Goal: Information Seeking & Learning: Find specific fact

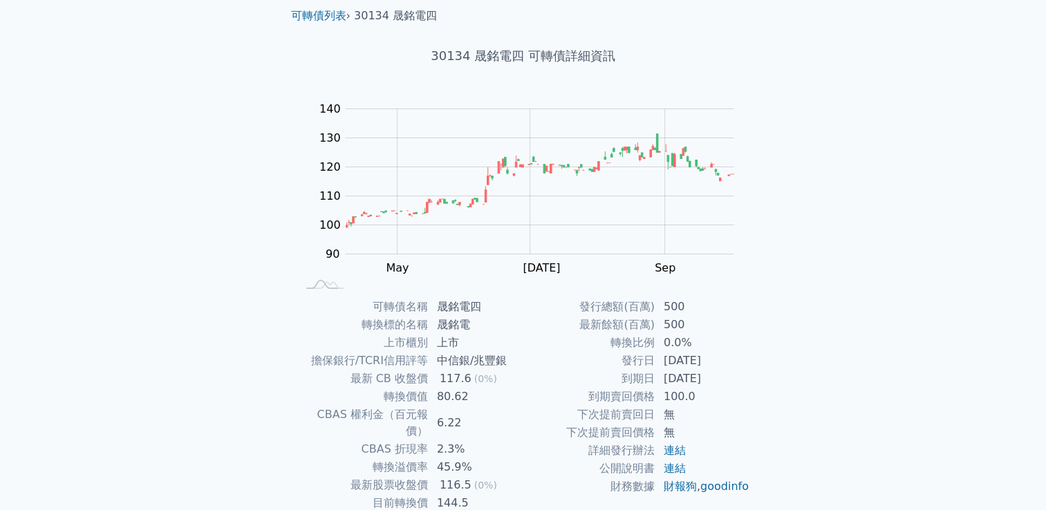
scroll to position [130, 0]
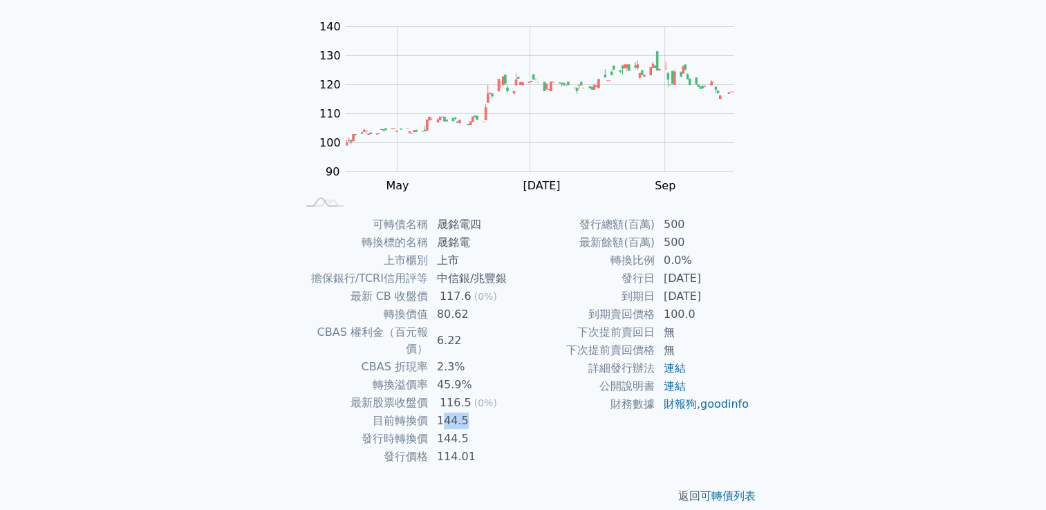
drag, startPoint x: 441, startPoint y: 400, endPoint x: 482, endPoint y: 409, distance: 41.8
click at [482, 412] on td "144.5" at bounding box center [476, 421] width 95 height 18
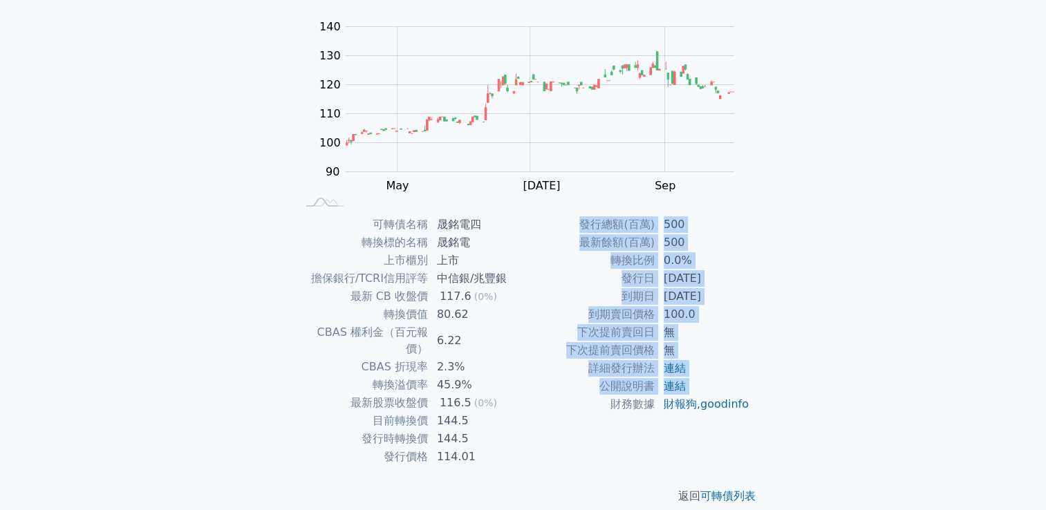
drag, startPoint x: 482, startPoint y: 409, endPoint x: 539, endPoint y: 432, distance: 61.7
click at [539, 432] on div "發行總額(百萬) 500 最新餘額(百萬) 500 轉換比例 0.0% 發行日 [DATE] 到期日 [DATE] 到期賣回價格 100.0 下次提前賣回日 …" at bounding box center [636, 341] width 227 height 250
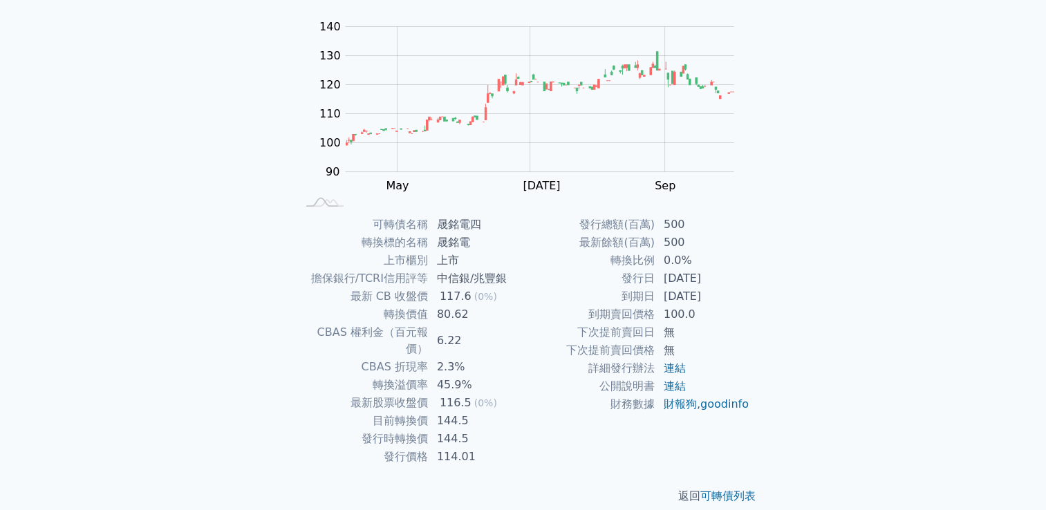
drag, startPoint x: 539, startPoint y: 432, endPoint x: 456, endPoint y: 420, distance: 83.8
click at [456, 430] on td "144.5" at bounding box center [476, 439] width 95 height 18
click at [665, 245] on td "500" at bounding box center [702, 243] width 95 height 18
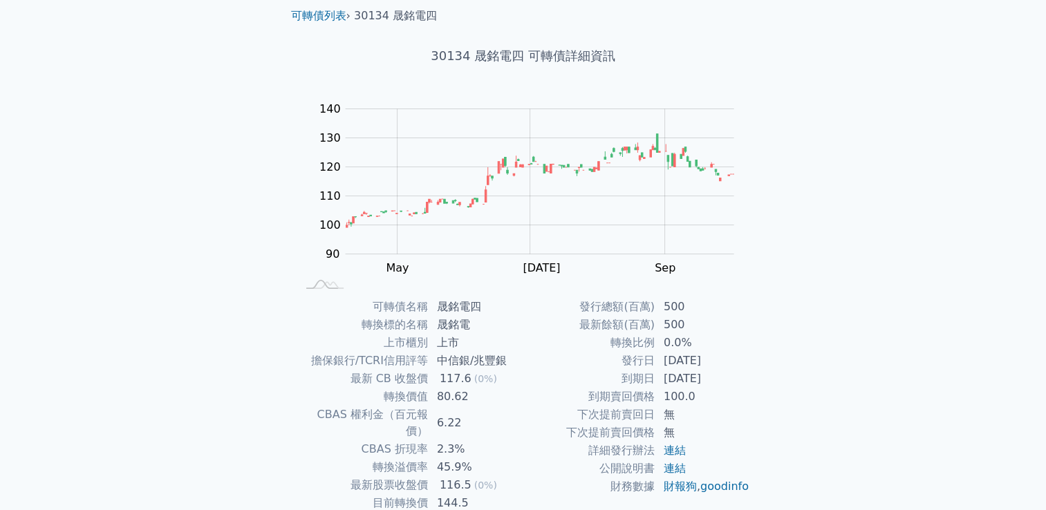
scroll to position [0, 0]
